Goal: Obtain resource: Download file/media

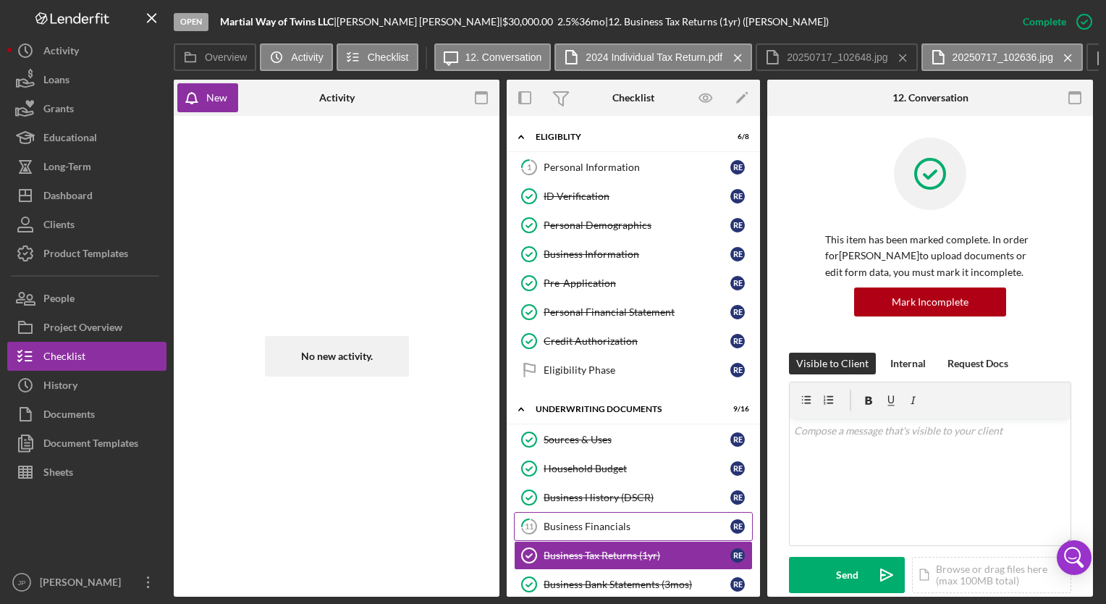
scroll to position [388, 0]
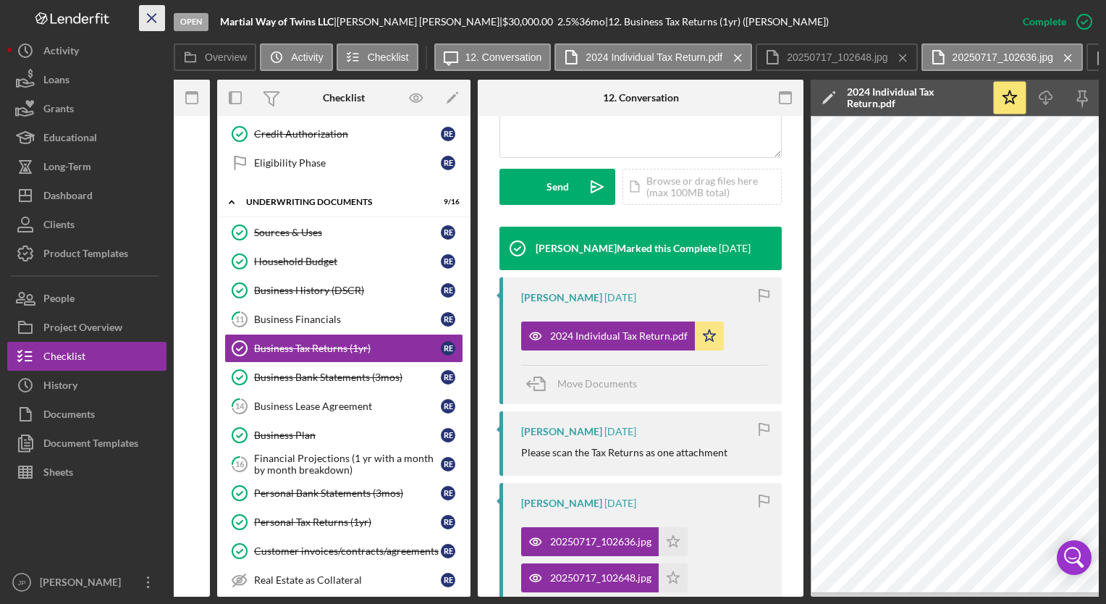
click at [148, 19] on icon "Icon/Menu Close" at bounding box center [152, 18] width 33 height 33
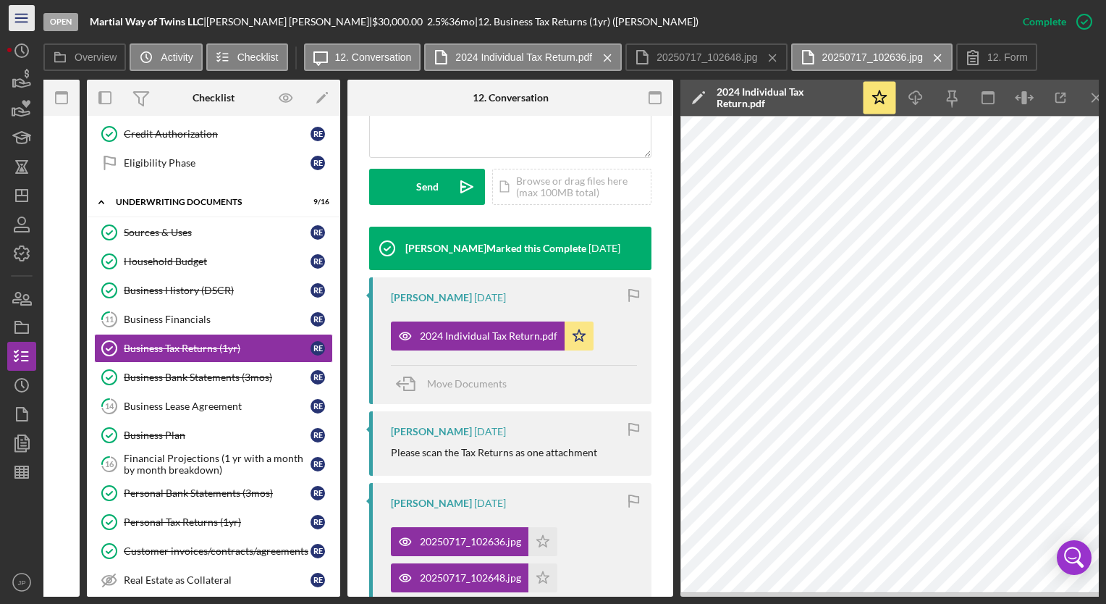
click at [22, 20] on icon "Icon/Menu" at bounding box center [22, 18] width 33 height 33
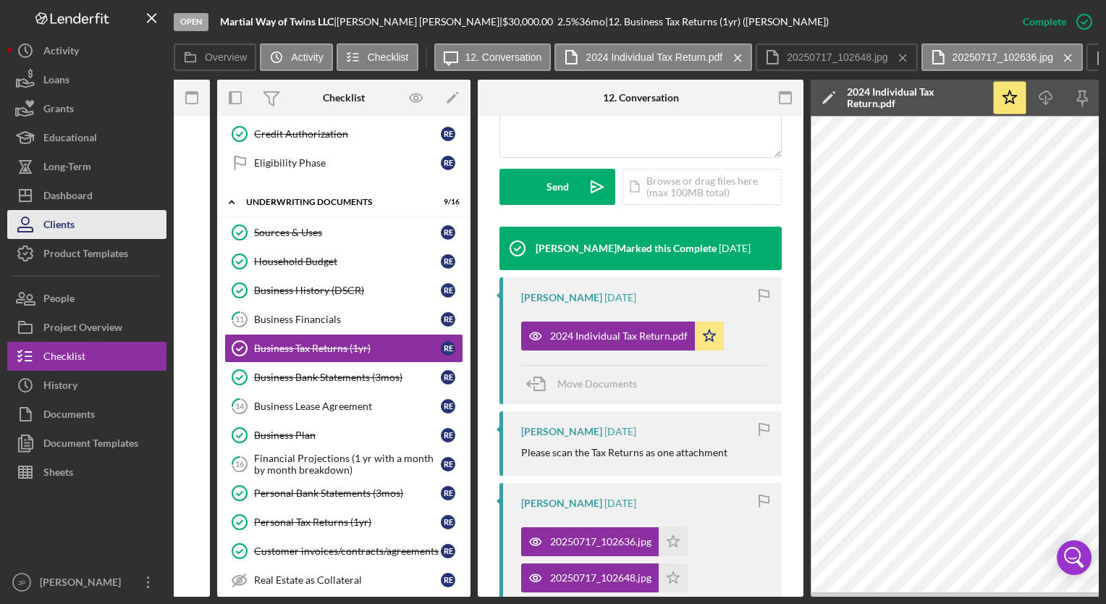
drag, startPoint x: 74, startPoint y: 222, endPoint x: 53, endPoint y: 222, distance: 21.0
click at [53, 222] on div "Clients" at bounding box center [58, 226] width 31 height 33
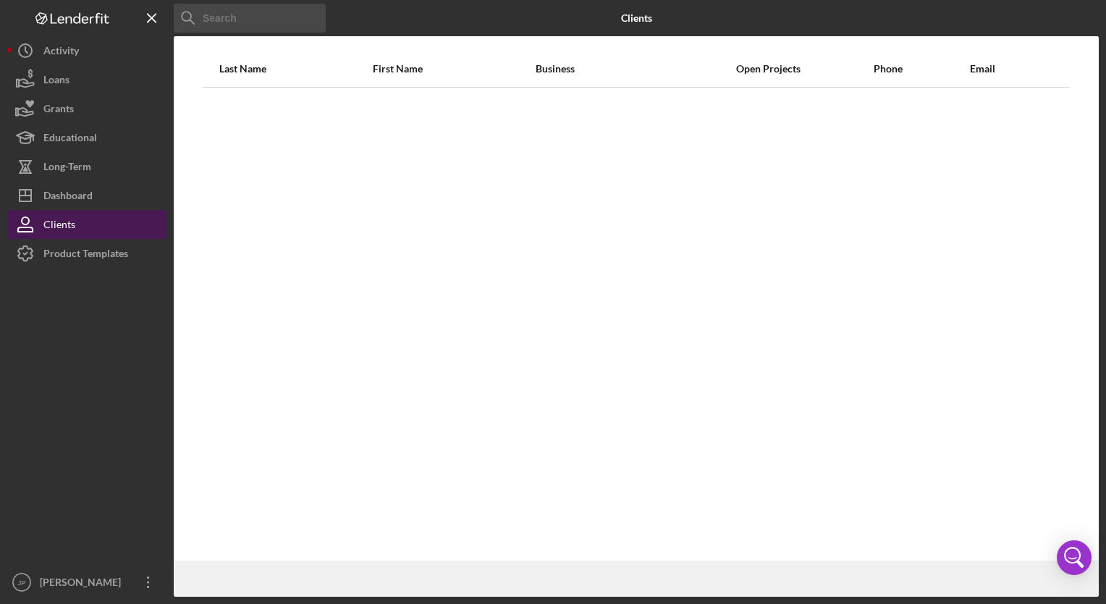
click at [53, 222] on div "Clients" at bounding box center [59, 226] width 32 height 33
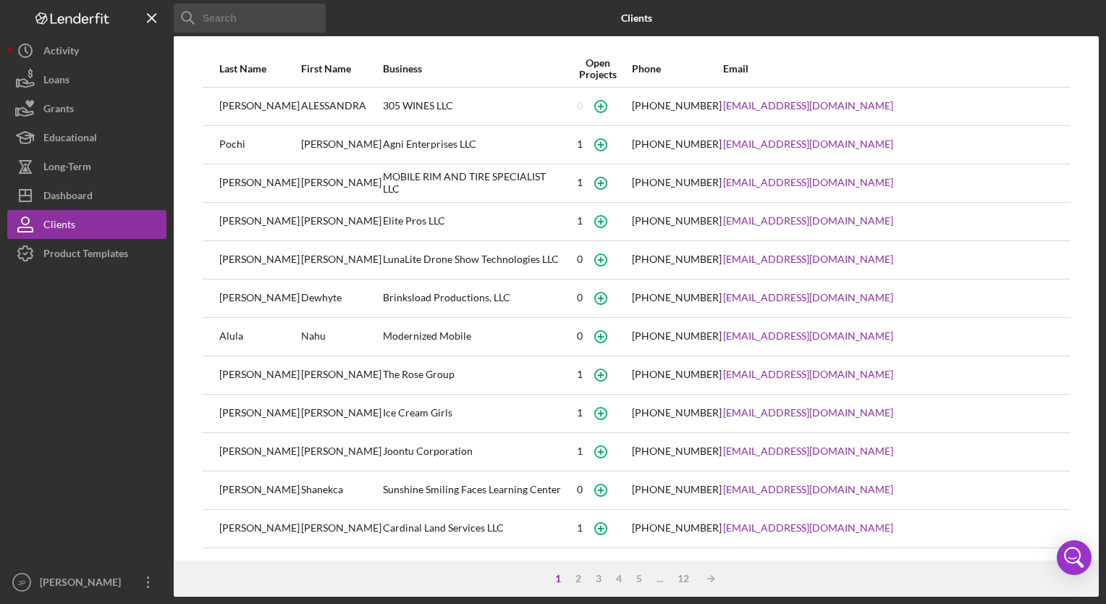
click at [203, 13] on input at bounding box center [250, 18] width 152 height 29
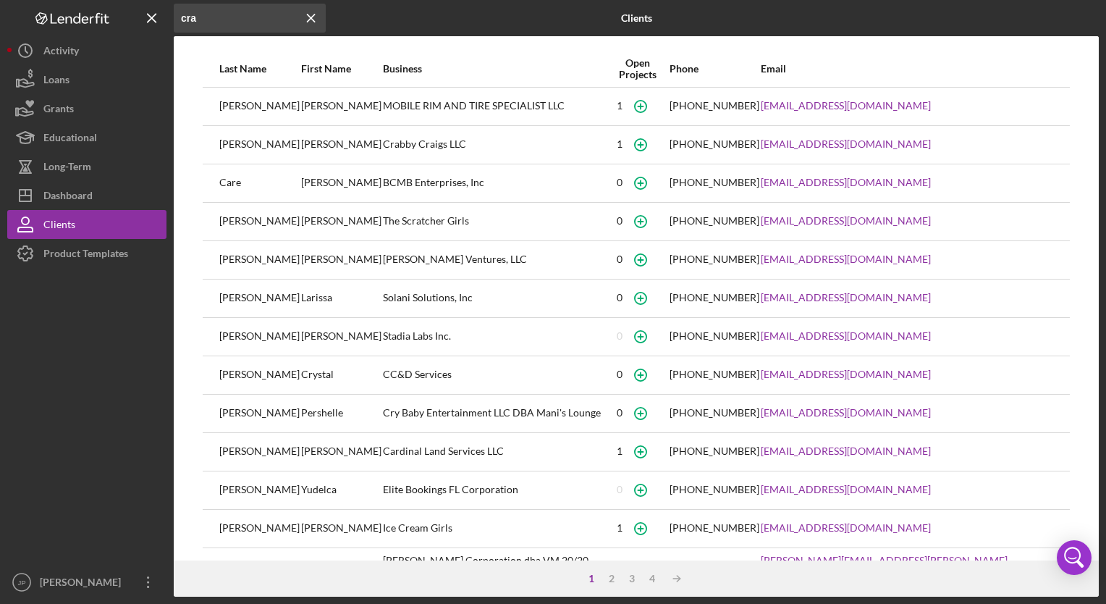
type input "cra"
click at [269, 152] on div "[PERSON_NAME]" at bounding box center [259, 145] width 80 height 36
drag, startPoint x: 269, startPoint y: 152, endPoint x: 369, endPoint y: 143, distance: 100.3
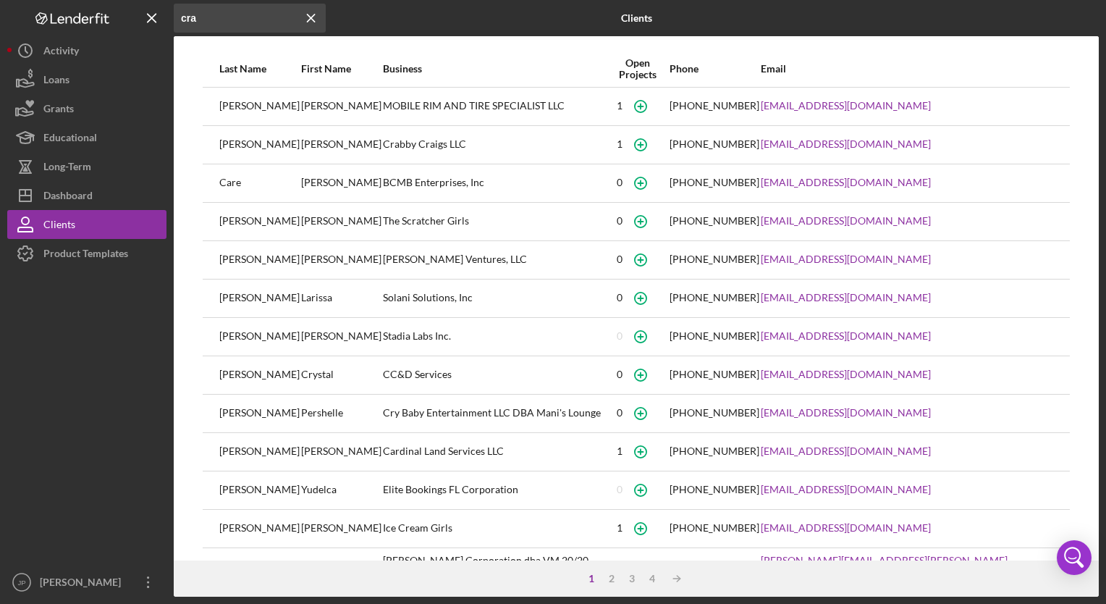
click at [369, 143] on div "[PERSON_NAME]" at bounding box center [341, 145] width 80 height 36
click at [55, 85] on div "Loans" at bounding box center [56, 81] width 26 height 33
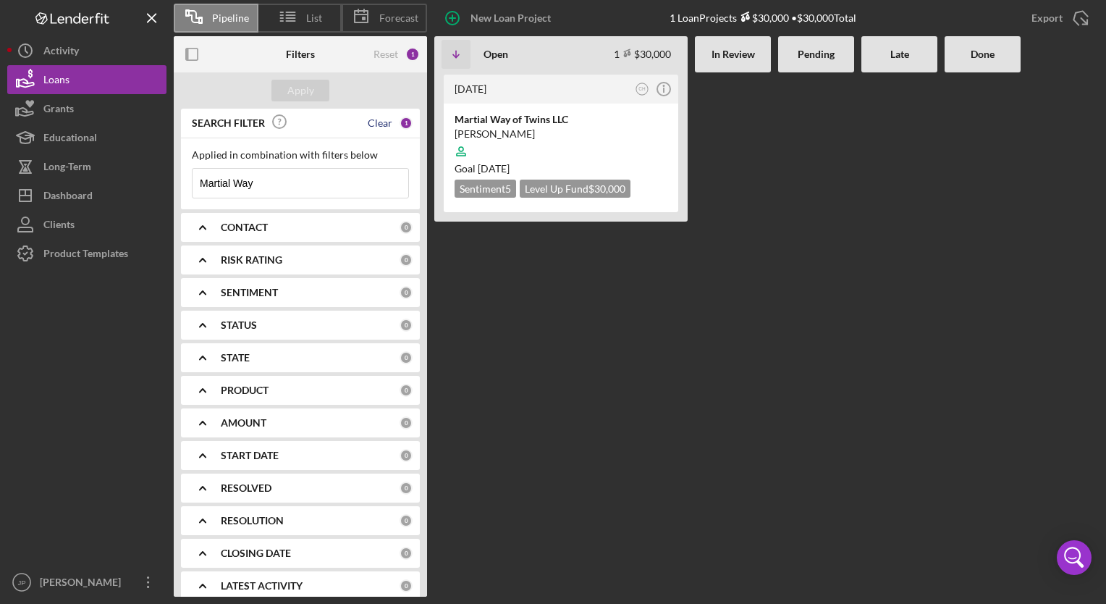
click at [379, 126] on div "Clear" at bounding box center [380, 123] width 25 height 12
click at [246, 188] on input at bounding box center [301, 183] width 216 height 29
type input "crabby"
click at [526, 127] on div "[PERSON_NAME]" at bounding box center [561, 134] width 213 height 14
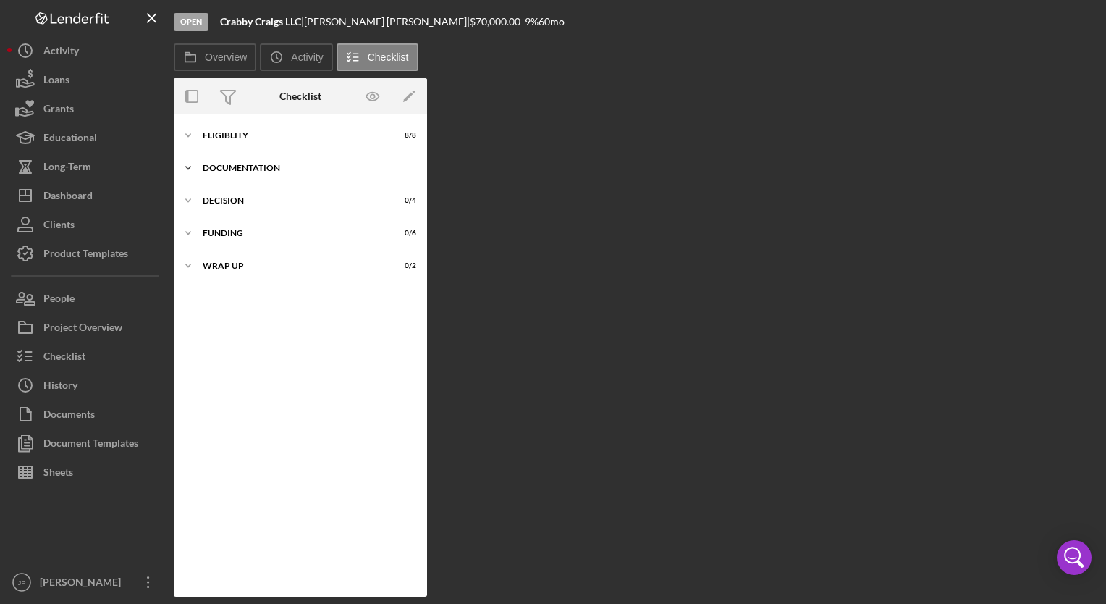
click at [192, 169] on icon "Icon/Expander" at bounding box center [188, 167] width 29 height 29
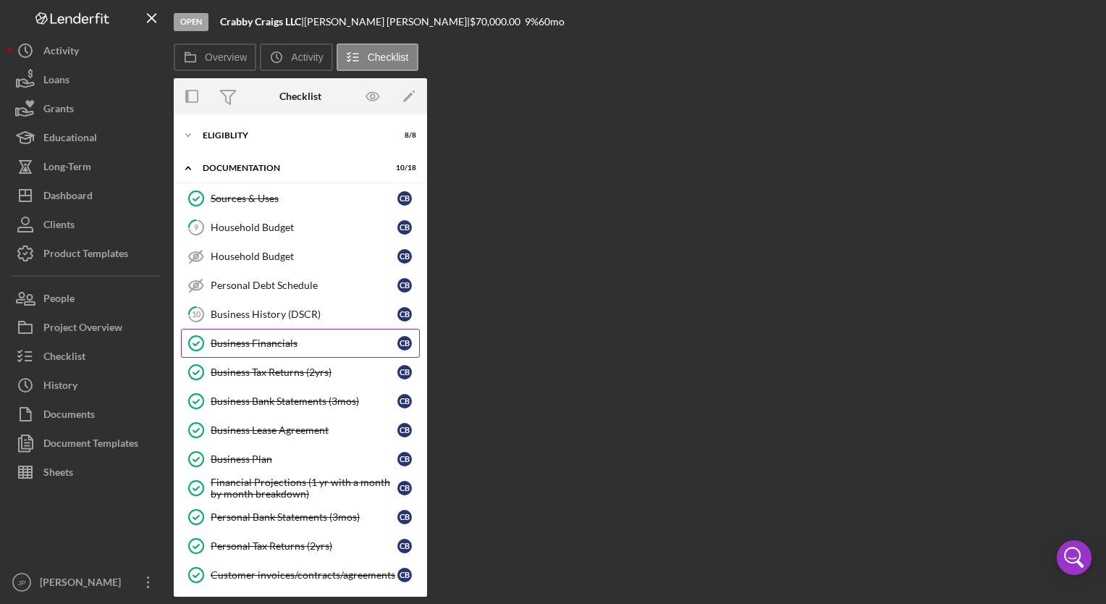
click at [251, 346] on div "Business Financials" at bounding box center [304, 343] width 187 height 12
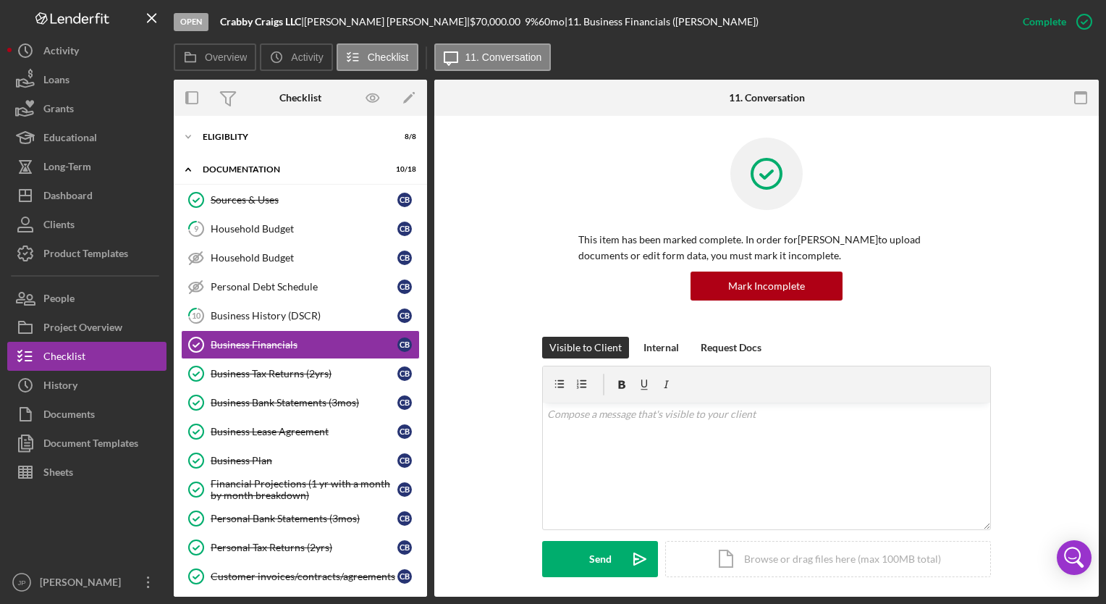
click at [1100, 427] on div "Open Crabby Craigs LLC | [PERSON_NAME] | $70,000.00 9 % 60 mo | 11. Business Fi…" at bounding box center [553, 302] width 1106 height 604
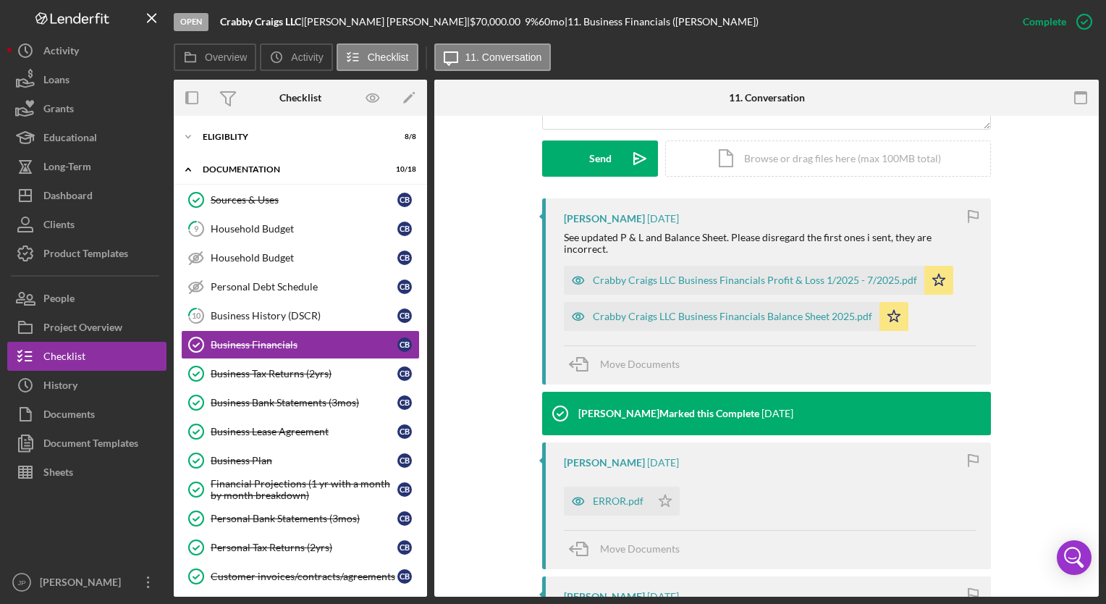
scroll to position [393, 0]
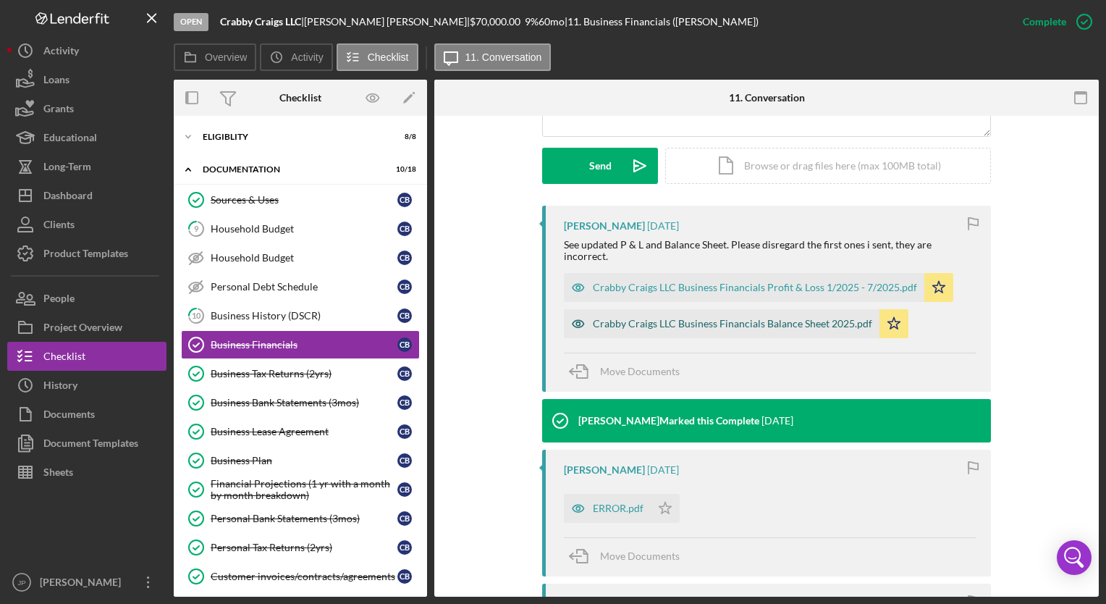
click at [825, 318] on div "Crabby Craigs LLC Business Financials Balance Sheet 2025.pdf" at bounding box center [732, 324] width 279 height 12
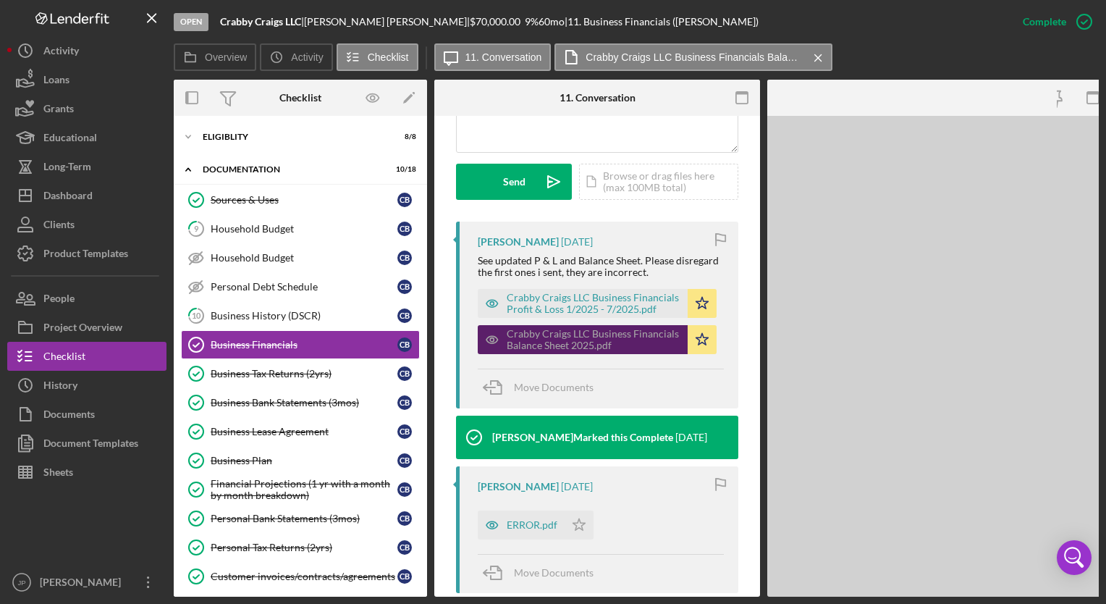
scroll to position [409, 0]
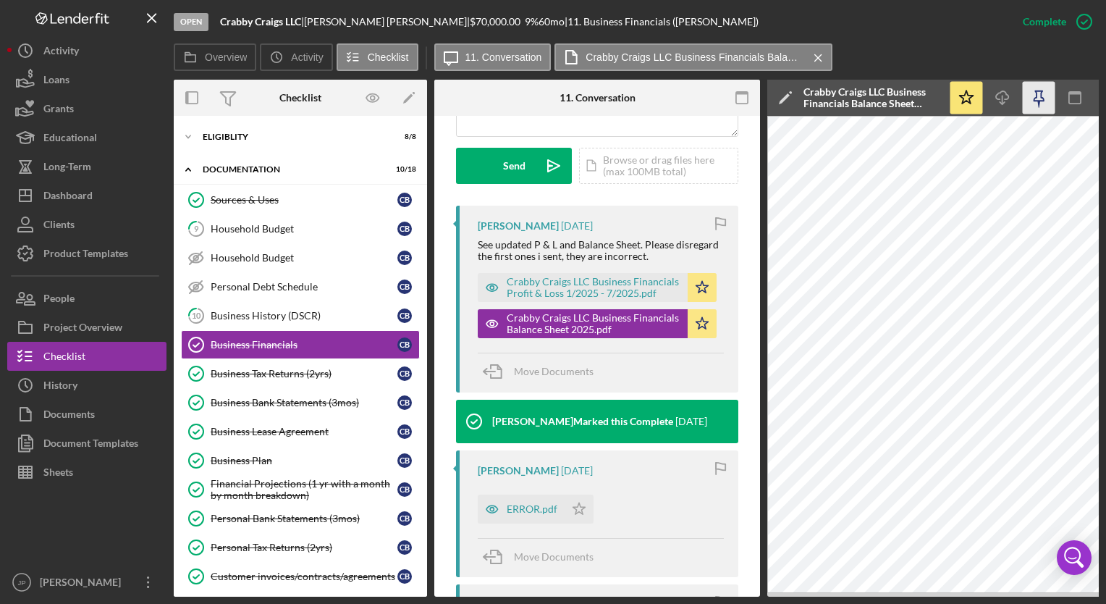
click at [1044, 101] on icon "button" at bounding box center [1039, 96] width 10 height 10
drag, startPoint x: 1044, startPoint y: 101, endPoint x: 1002, endPoint y: 97, distance: 42.9
click at [1002, 97] on icon "Icon/Download" at bounding box center [1003, 98] width 33 height 33
drag, startPoint x: 589, startPoint y: 287, endPoint x: 544, endPoint y: 283, distance: 45.1
click at [544, 283] on div "Crabby Craigs LLC Business Financials Profit & Loss 1/2025 - 7/2025.pdf" at bounding box center [594, 287] width 174 height 23
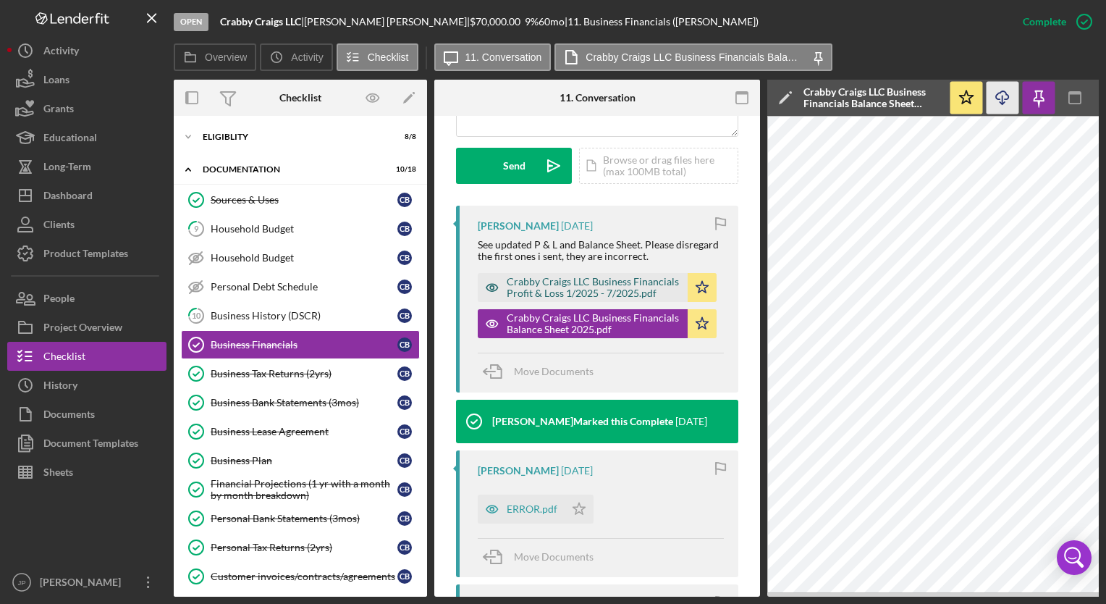
click at [544, 283] on div "Crabby Craigs LLC Business Financials Profit & Loss 1/2025 - 7/2025.pdf" at bounding box center [594, 287] width 174 height 23
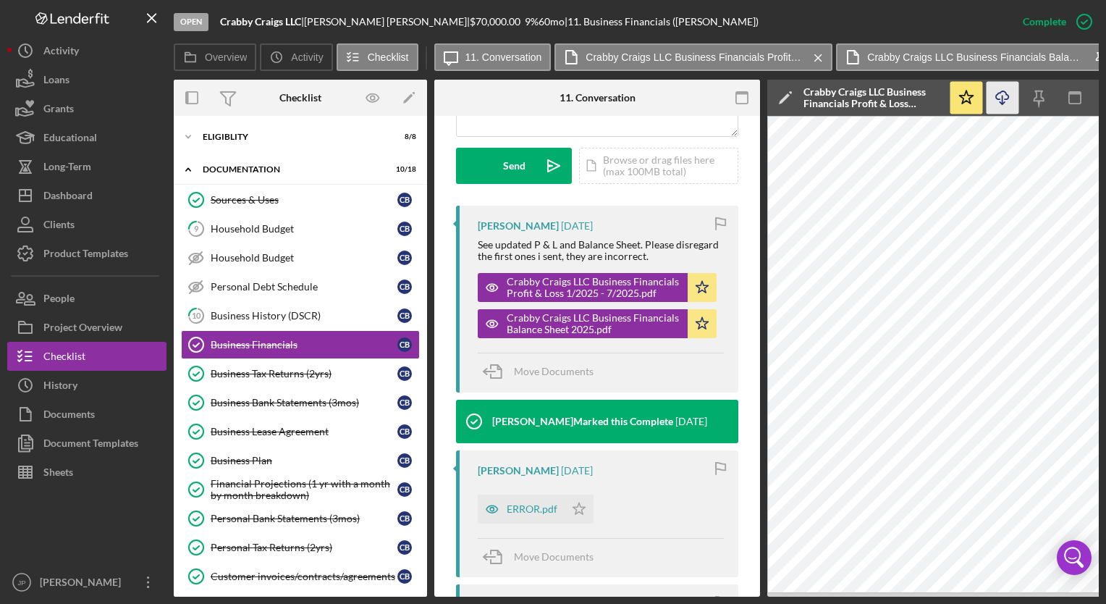
click at [996, 94] on icon "button" at bounding box center [1002, 95] width 12 height 8
click at [258, 464] on link "Business Plan Business Plan C B" at bounding box center [300, 460] width 239 height 29
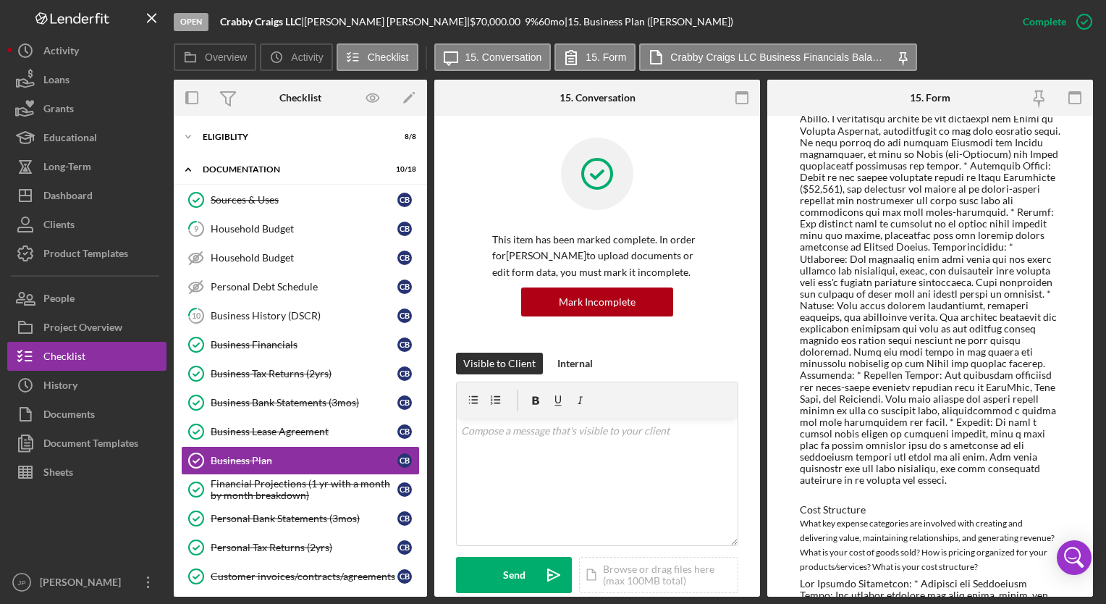
scroll to position [1731, 0]
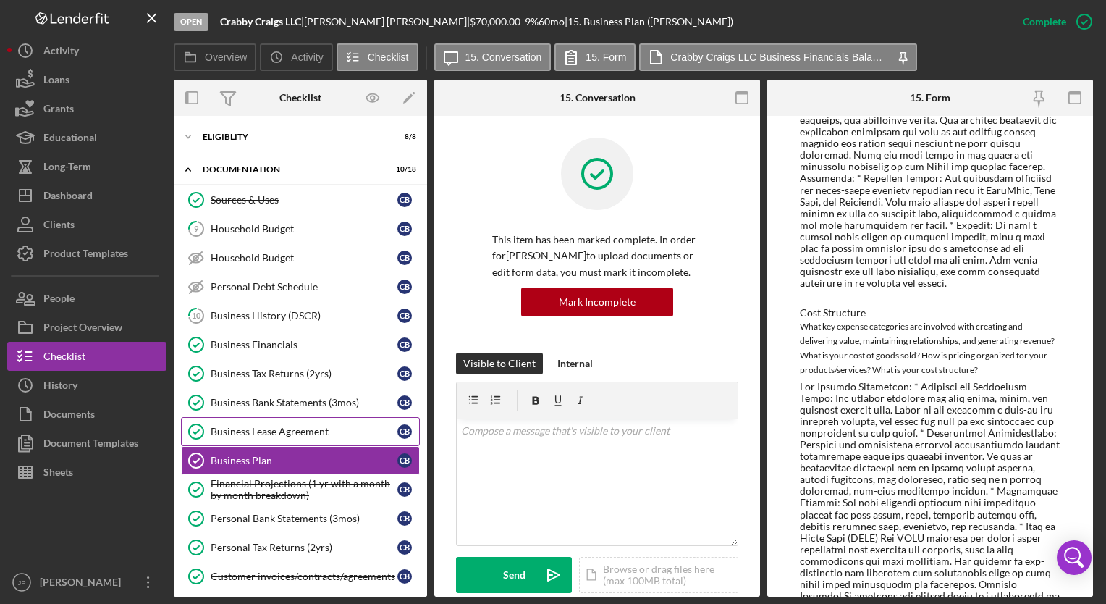
click at [323, 426] on div "Business Lease Agreement" at bounding box center [304, 432] width 187 height 12
